Goal: Task Accomplishment & Management: Complete application form

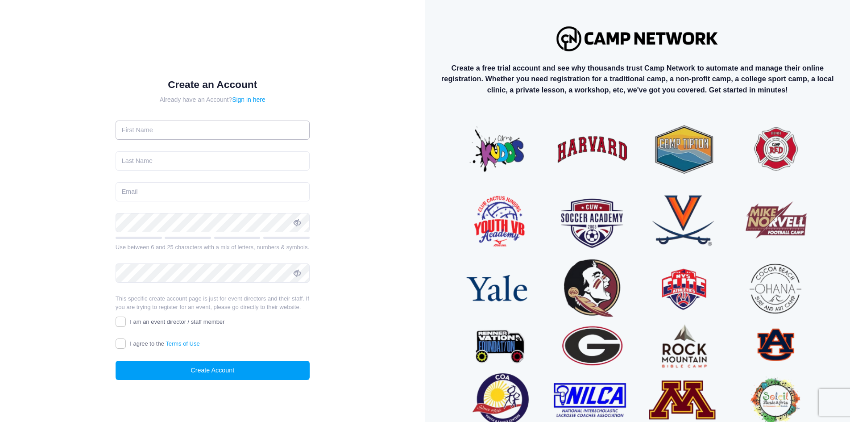
click at [129, 133] on input "text" at bounding box center [213, 130] width 194 height 19
type input "[PERSON_NAME] [PERSON_NAME]"
type input "[PERSON_NAME]"
type input "[EMAIL_ADDRESS][DOMAIN_NAME]"
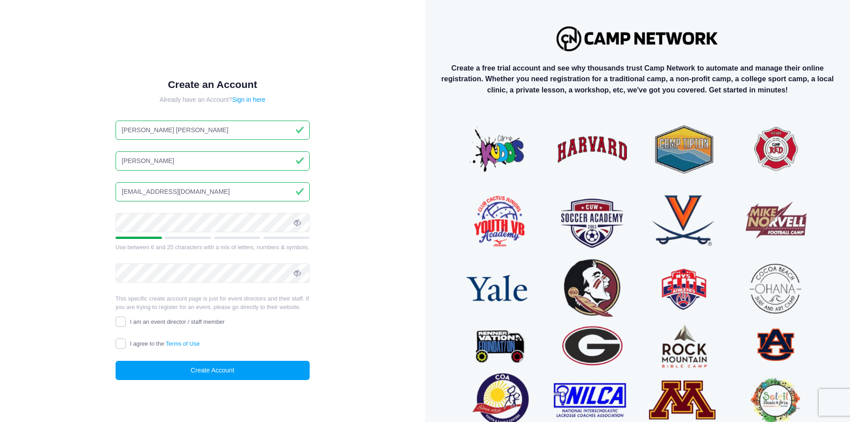
click at [300, 221] on icon at bounding box center [297, 222] width 7 height 7
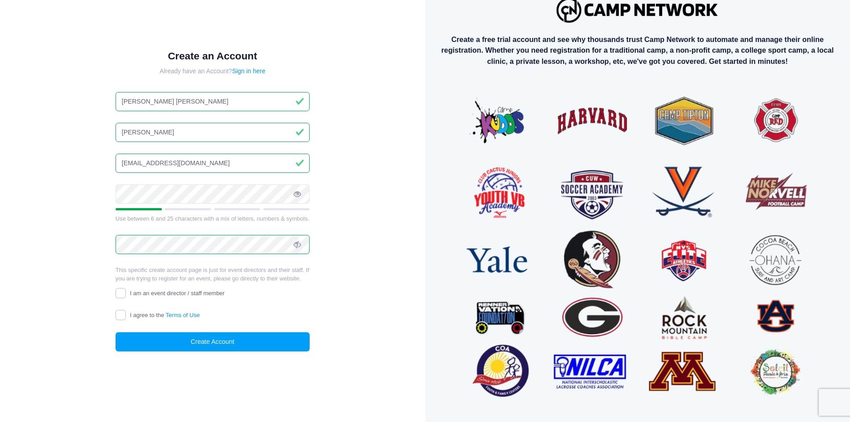
scroll to position [44, 0]
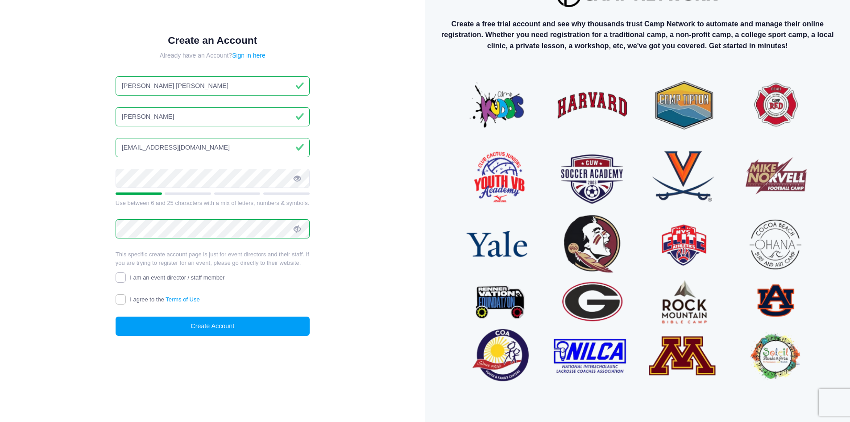
click at [122, 275] on input "I am an event director / staff member" at bounding box center [121, 277] width 10 height 10
checkbox input "true"
click at [121, 300] on input "I agree to the Terms of Use" at bounding box center [121, 299] width 10 height 10
checkbox input "true"
click at [196, 324] on button "Create Account" at bounding box center [213, 325] width 194 height 19
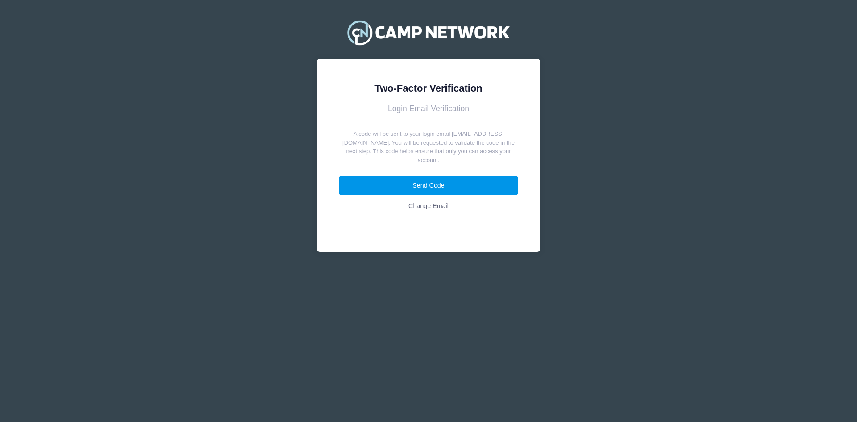
click at [424, 177] on button "Send Code" at bounding box center [429, 185] width 180 height 19
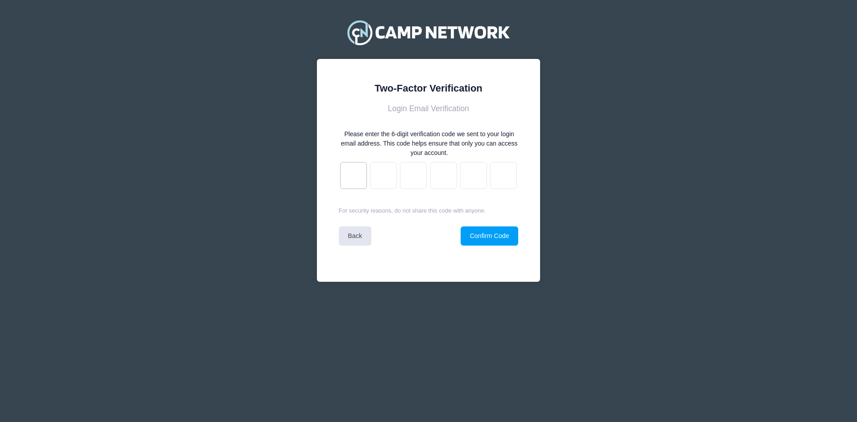
click at [353, 174] on input "text" at bounding box center [353, 175] width 27 height 27
type input "9"
type input "8"
type input "1"
type input "a"
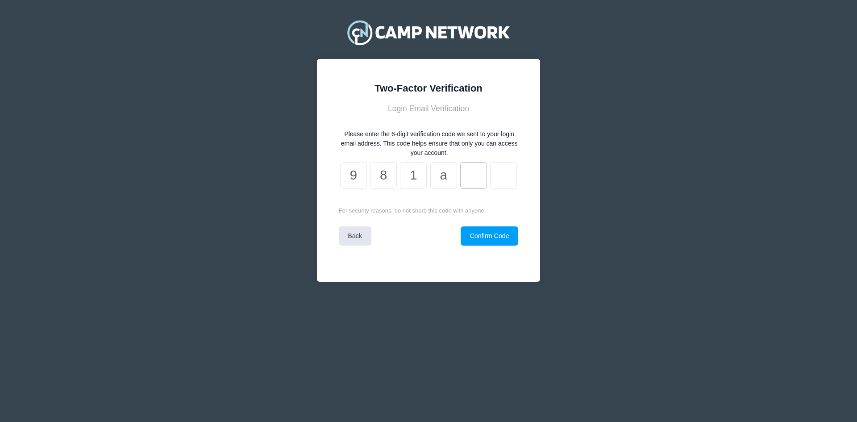
type input "b"
type input "9"
click at [480, 238] on button "Confirm Code" at bounding box center [490, 235] width 58 height 19
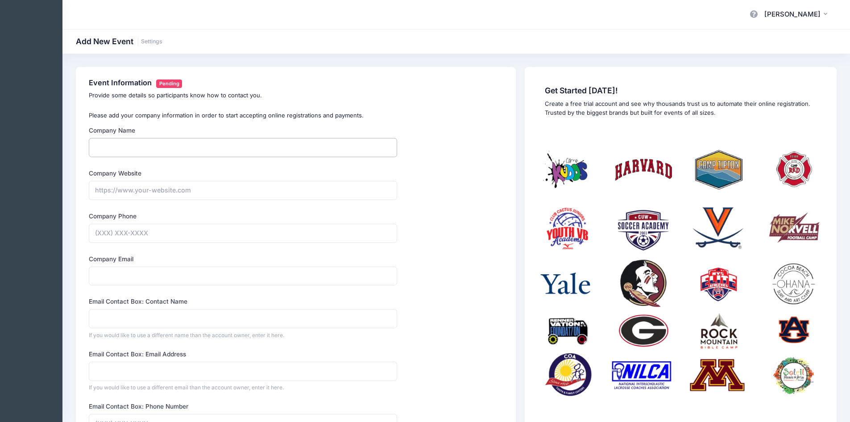
click at [103, 150] on input "Company Name" at bounding box center [243, 147] width 308 height 19
type input "Washington Baptist Association"
